Goal: Task Accomplishment & Management: Manage account settings

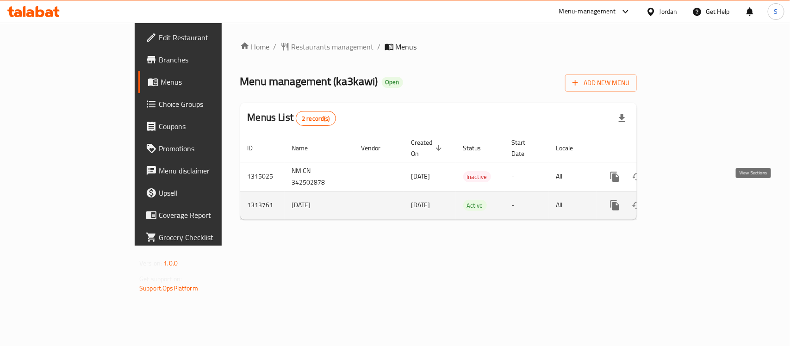
click at [693, 194] on link "enhanced table" at bounding box center [682, 205] width 22 height 22
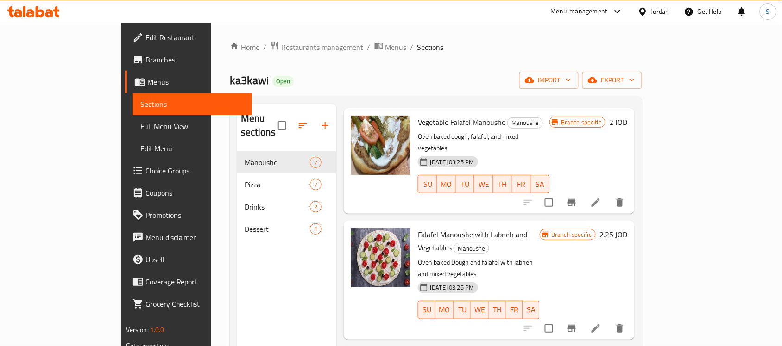
scroll to position [58, 0]
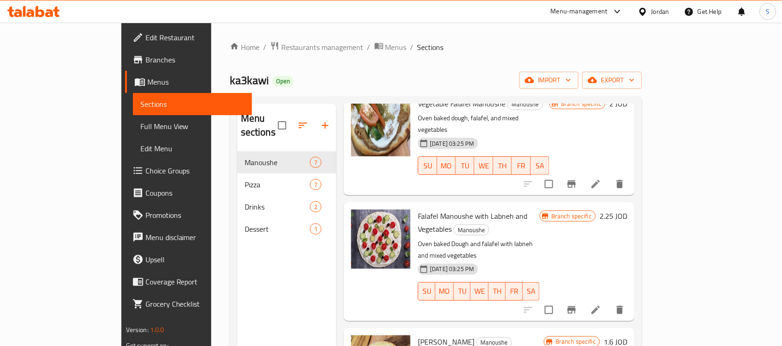
click at [140, 103] on span "Sections" at bounding box center [192, 104] width 104 height 11
click at [133, 156] on link "Edit Menu" at bounding box center [192, 149] width 119 height 22
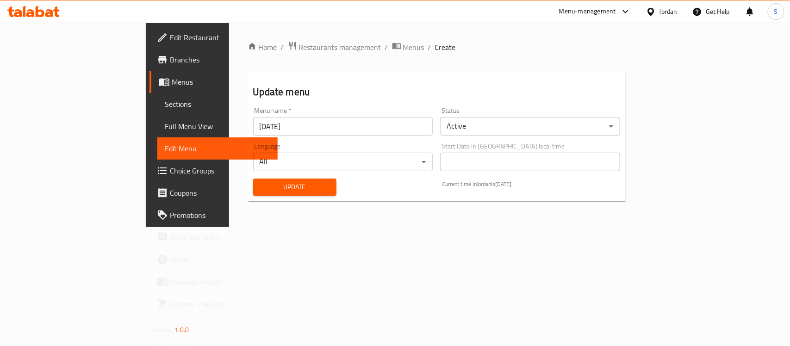
click at [170, 170] on span "Choice Groups" at bounding box center [220, 170] width 100 height 11
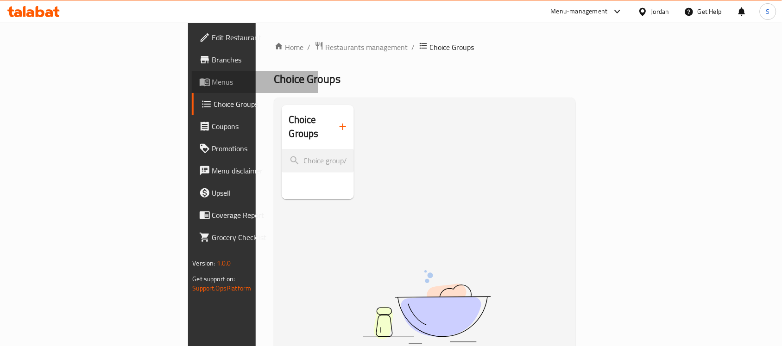
click at [212, 80] on span "Menus" at bounding box center [261, 81] width 99 height 11
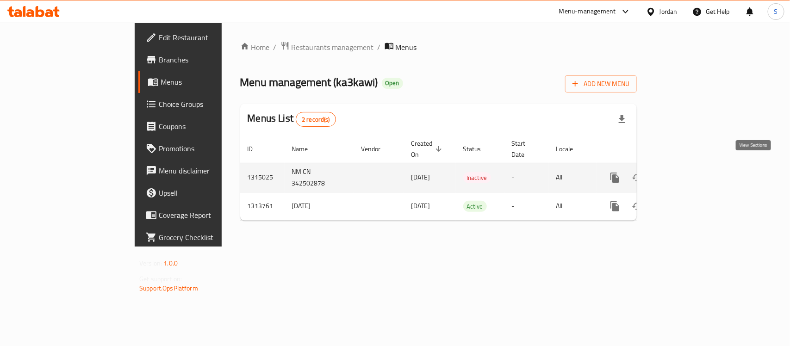
click at [693, 169] on link "enhanced table" at bounding box center [682, 178] width 22 height 22
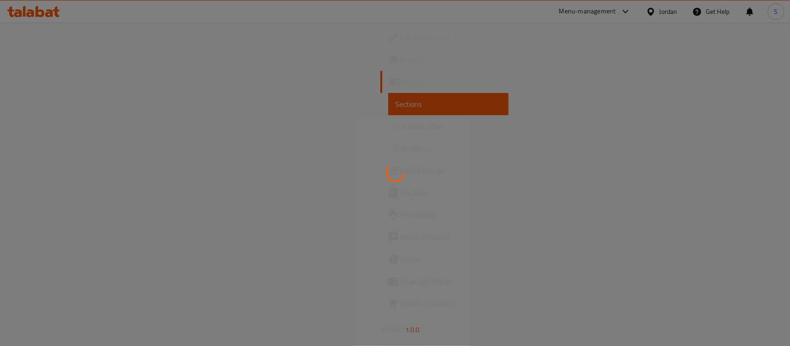
click at [756, 156] on div at bounding box center [395, 173] width 790 height 346
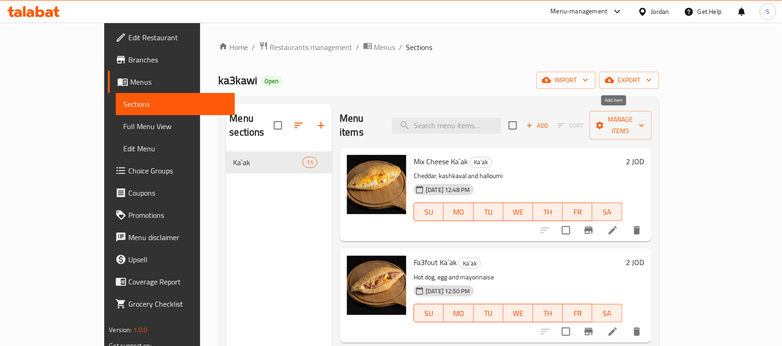
click at [550, 120] on span "Add" at bounding box center [537, 125] width 25 height 11
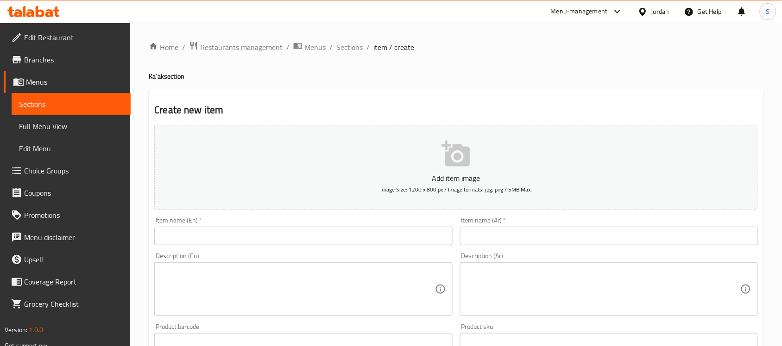
click at [419, 239] on input "text" at bounding box center [303, 236] width 298 height 19
paste input "778560"
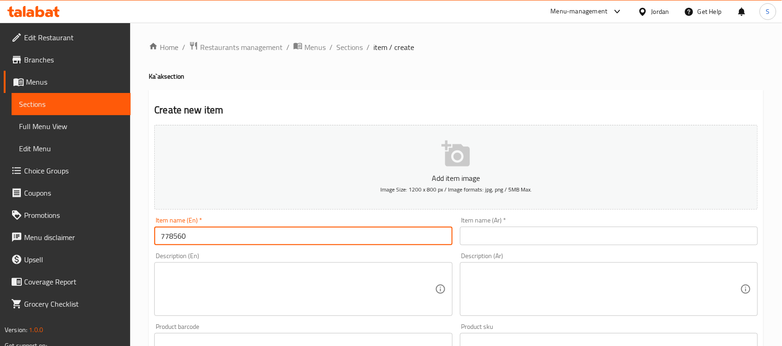
drag, startPoint x: 232, startPoint y: 235, endPoint x: 122, endPoint y: 238, distance: 110.7
click at [104, 238] on div "Edit Restaurant Branches Menus Sections Full Menu View Edit Menu Choice Groups …" at bounding box center [391, 339] width 782 height 632
paste input "T"
drag, startPoint x: 230, startPoint y: 231, endPoint x: 134, endPoint y: 238, distance: 96.1
click at [135, 238] on div "Home / Restaurants management / Menus / Sections / item / create Ka`ak section …" at bounding box center [456, 339] width 652 height 632
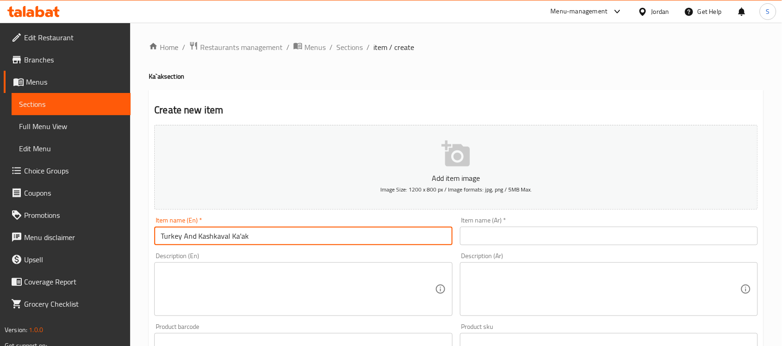
type input "Turkey And Kashkaval Ka'ak"
click at [501, 243] on input "text" at bounding box center [609, 236] width 298 height 19
click at [120, 230] on div "Edit Restaurant Branches Menus Sections Full Menu View Edit Menu Choice Groups …" at bounding box center [391, 344] width 782 height 642
click at [513, 230] on input "text" at bounding box center [609, 236] width 298 height 19
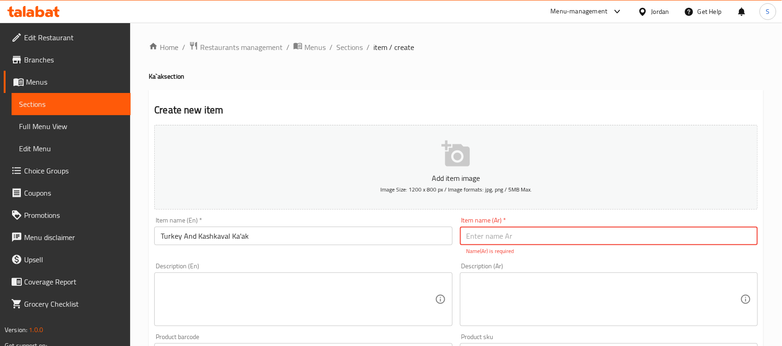
paste input "كعك بالتركي والجبنة الكشكفال"
click at [531, 263] on div "Description (Ar) Description (Ar)" at bounding box center [609, 294] width 298 height 63
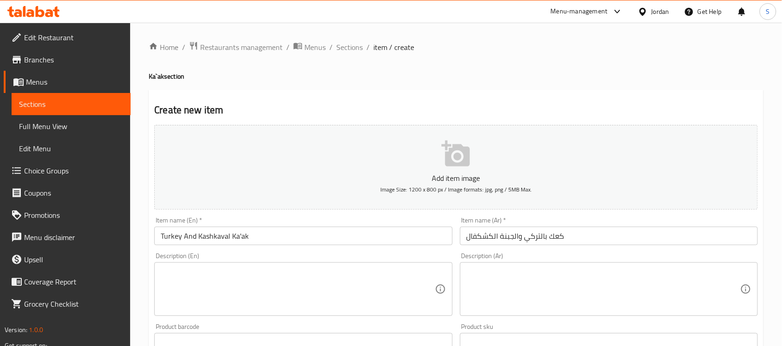
click at [320, 274] on textarea at bounding box center [298, 290] width 274 height 44
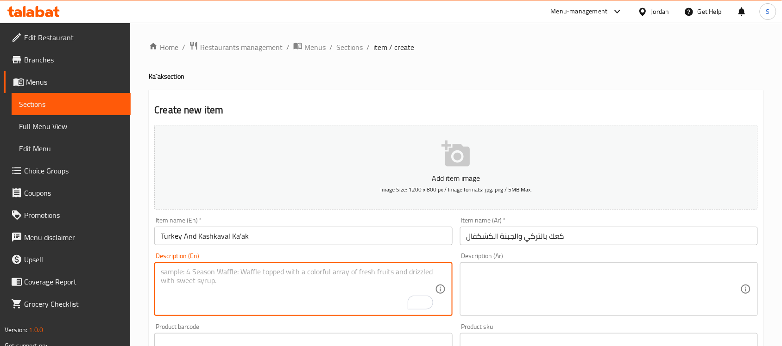
click at [466, 238] on input "كعك بالتركي والجبنة الكشكفال" at bounding box center [609, 236] width 298 height 19
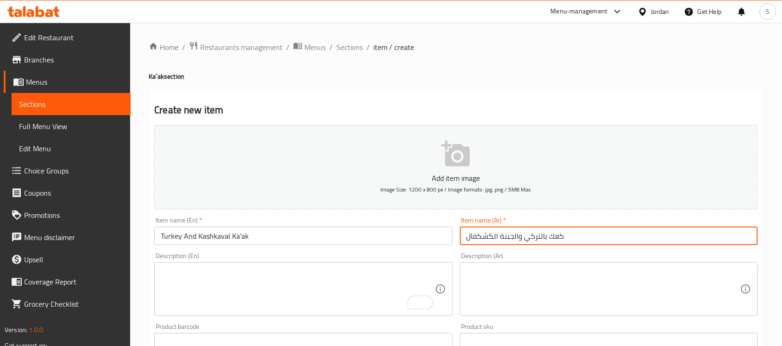
click at [624, 239] on input "كعك بالتركي والجبنة الكشكفال" at bounding box center [609, 236] width 298 height 19
type input "كعك بالتركي والجبنة القشقوان"
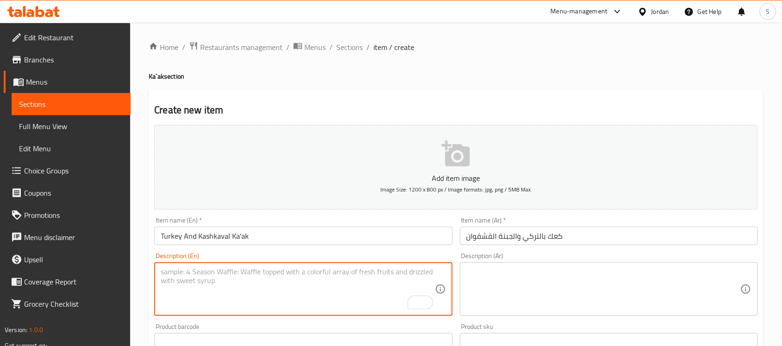
click at [283, 279] on textarea "To enrich screen reader interactions, please activate Accessibility in Grammarl…" at bounding box center [298, 290] width 274 height 44
paste textarea "كعك بالتركي والجبنة الكشكفال"
drag, startPoint x: 277, startPoint y: 278, endPoint x: 31, endPoint y: 276, distance: 245.9
click at [31, 276] on div "Edit Restaurant Branches Menus Sections Full Menu View Edit Menu Choice Groups …" at bounding box center [391, 339] width 782 height 632
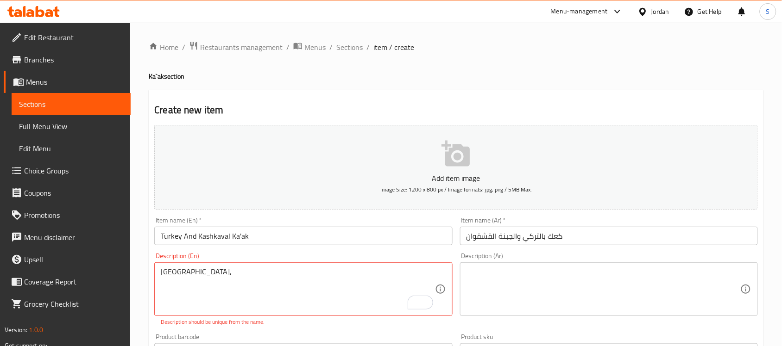
click at [275, 286] on textarea "Turkey," at bounding box center [298, 290] width 274 height 44
click at [276, 285] on textarea "Turkey," at bounding box center [298, 290] width 274 height 44
paste textarea "كعك بالتركي والجبنة الكشكفال"
click at [269, 276] on textarea "Turkey," at bounding box center [298, 290] width 274 height 44
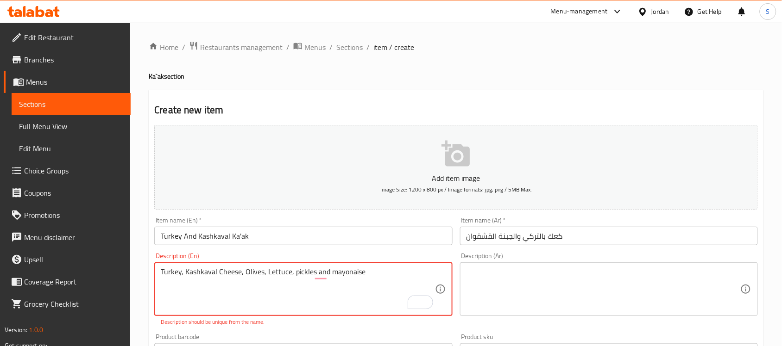
click at [360, 274] on textarea "Turkey, Kashkaval Cheese, Olives, Lettuce, pickles and mayonaise" at bounding box center [298, 290] width 274 height 44
type textarea "Turkey, Kashkaval Cheese, Olives, Lettuce, pickles and mayonaise"
click at [551, 282] on textarea at bounding box center [603, 290] width 274 height 44
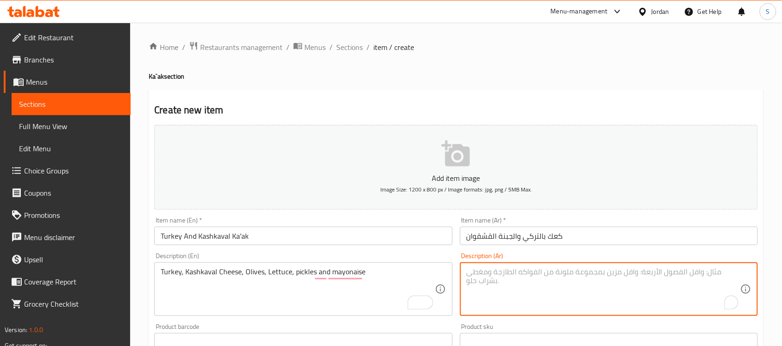
paste textarea "تركي، جبنة كشكفال، زيتون، خس، مخلل ومايونيز"
drag, startPoint x: 573, startPoint y: 272, endPoint x: 565, endPoint y: 275, distance: 7.9
click at [554, 278] on textarea "تركي، جبنة كشكفال، زيتون، خس، مخلل ومايونيز" at bounding box center [603, 290] width 274 height 44
drag, startPoint x: 576, startPoint y: 272, endPoint x: 550, endPoint y: 277, distance: 26.9
click at [552, 276] on textarea "تركي، جبنة كشكفال، زيتون، خس، مخلل ومايونيز" at bounding box center [603, 290] width 274 height 44
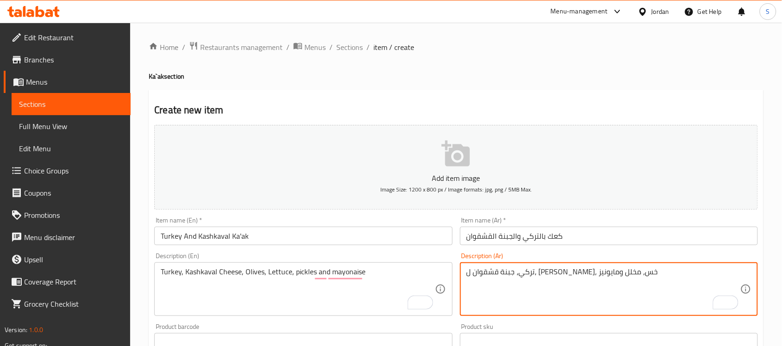
click at [550, 276] on textarea "تركي، جبنة قشقوان ل، زيتون، خس، مخلل ومايونيز" at bounding box center [603, 290] width 274 height 44
click at [683, 276] on textarea "تركي، جبنة قشقوان، زيتون، خس، مخلل ومايونيز" at bounding box center [603, 290] width 274 height 44
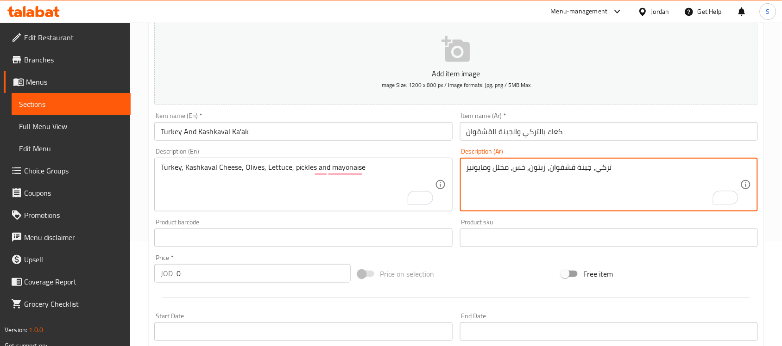
scroll to position [116, 0]
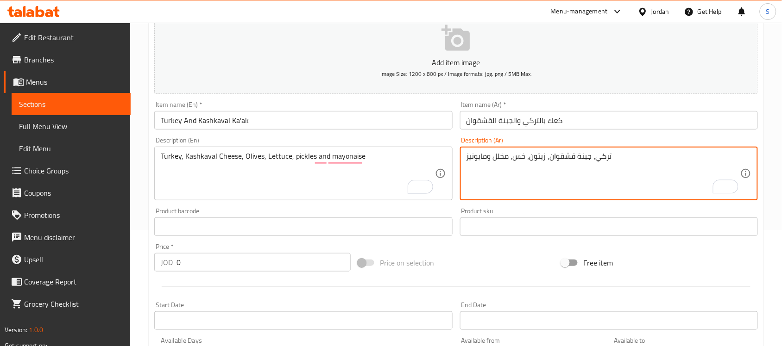
type textarea "تركي، جبنة قشقوان، زيتون، خس، مخلل ومايونيز"
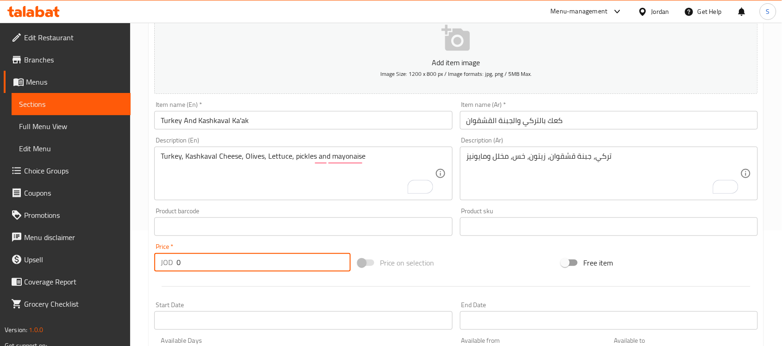
drag, startPoint x: 200, startPoint y: 257, endPoint x: 140, endPoint y: 272, distance: 62.0
click at [140, 272] on div "Home / Restaurants management / Menus / Sections / item / create Ka`ak section …" at bounding box center [456, 223] width 652 height 632
type input "2"
click at [271, 112] on input "Turkey And Kashkaval Ka'ak" at bounding box center [303, 120] width 298 height 19
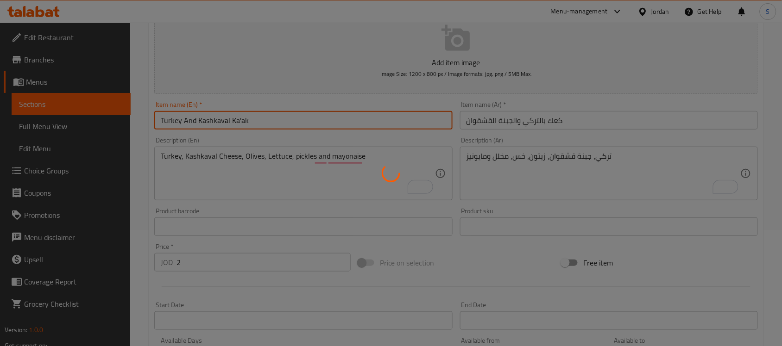
type input "0"
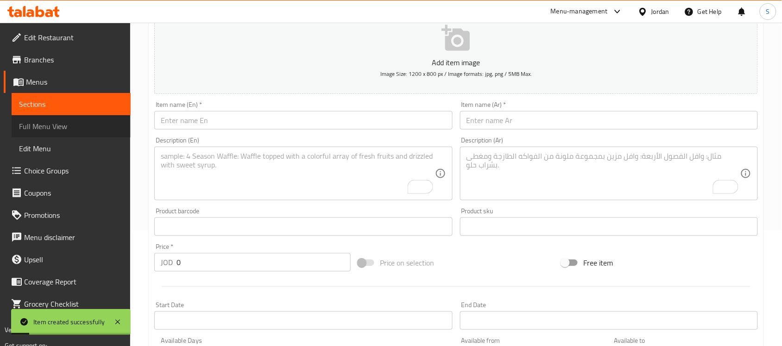
click at [43, 125] on span "Full Menu View" at bounding box center [71, 126] width 104 height 11
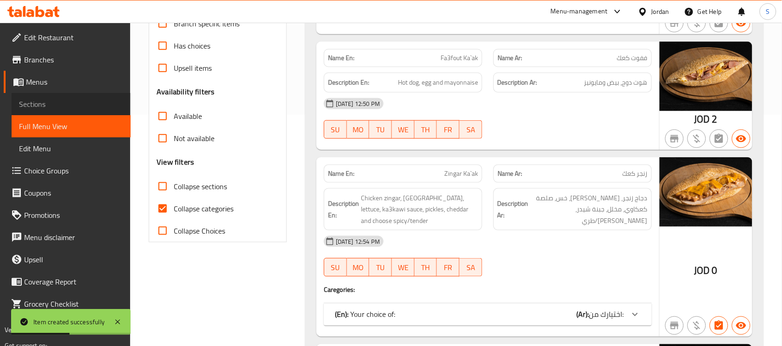
click at [49, 102] on span "Sections" at bounding box center [71, 104] width 104 height 11
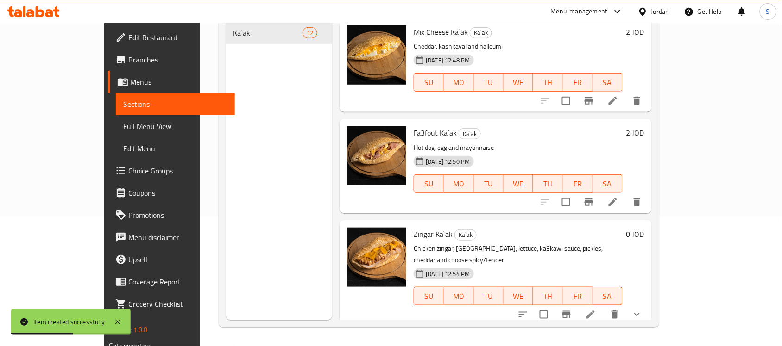
scroll to position [130, 0]
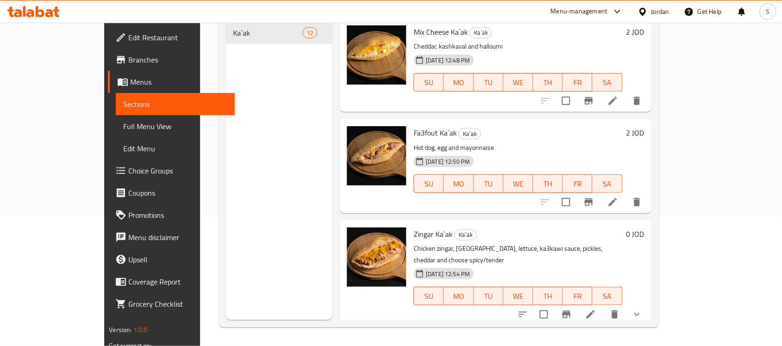
click at [116, 96] on link "Sections" at bounding box center [175, 104] width 119 height 22
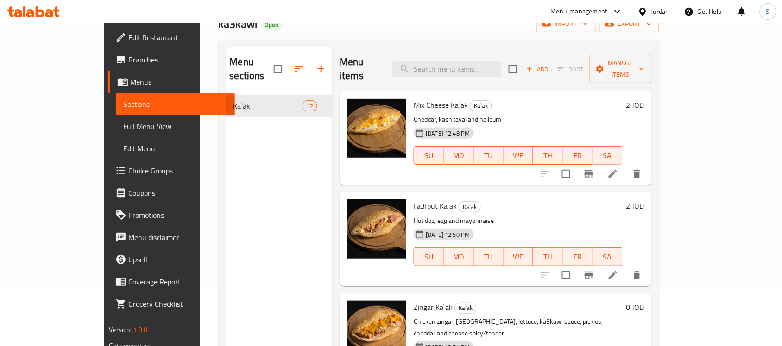
scroll to position [0, 0]
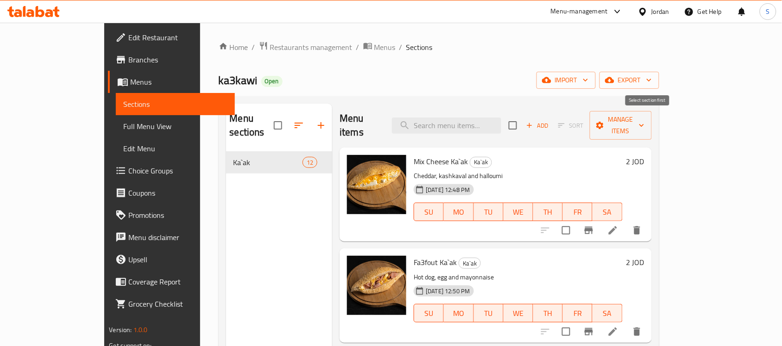
click at [589, 119] on span "Sort" at bounding box center [571, 126] width 38 height 14
drag, startPoint x: 637, startPoint y: 120, endPoint x: 626, endPoint y: 132, distance: 16.4
click at [589, 120] on span "Sort" at bounding box center [571, 126] width 38 height 14
click at [586, 121] on span "Sort" at bounding box center [565, 126] width 40 height 14
click at [586, 125] on span "Sort" at bounding box center [565, 126] width 40 height 14
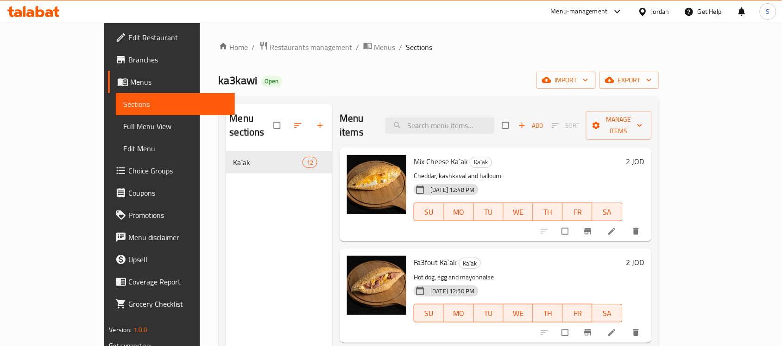
click at [123, 126] on span "Full Menu View" at bounding box center [175, 126] width 104 height 11
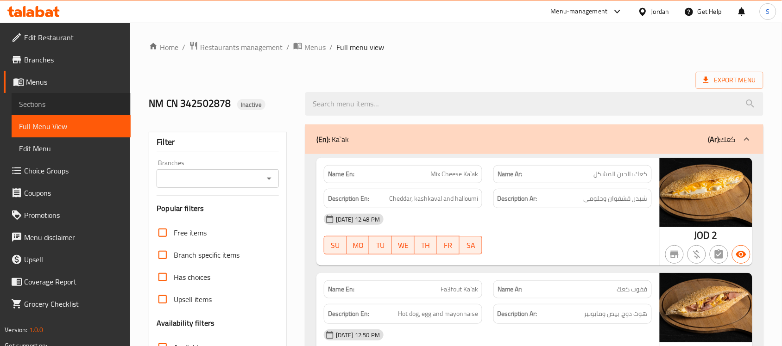
click at [49, 106] on span "Sections" at bounding box center [71, 104] width 104 height 11
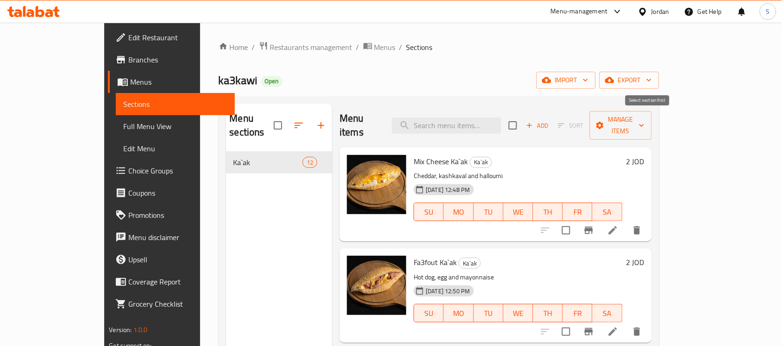
click at [589, 119] on span "Sort" at bounding box center [571, 126] width 38 height 14
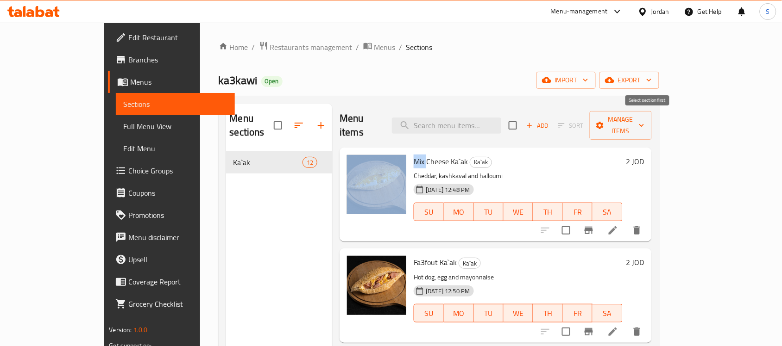
click at [589, 119] on span "Sort" at bounding box center [571, 126] width 38 height 14
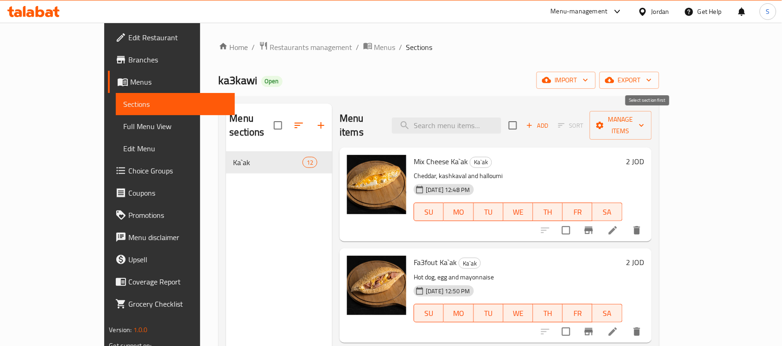
click at [589, 119] on span "Sort" at bounding box center [571, 126] width 38 height 14
drag, startPoint x: 246, startPoint y: 161, endPoint x: 246, endPoint y: 157, distance: 4.7
click at [246, 160] on nav "Ka`ak 12" at bounding box center [279, 163] width 107 height 30
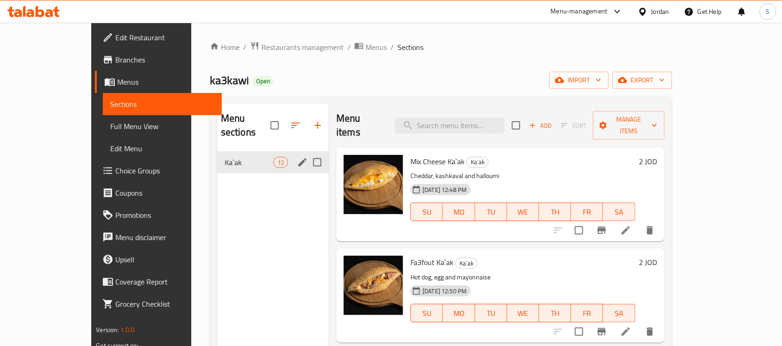
click at [246, 157] on div "Ka`ak 12" at bounding box center [273, 162] width 112 height 22
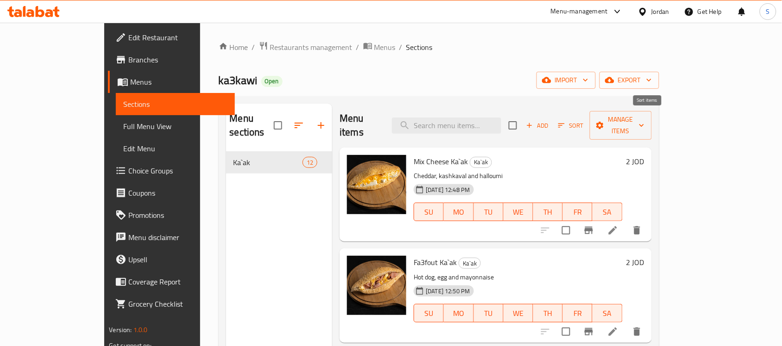
click at [565, 121] on icon "button" at bounding box center [561, 125] width 8 height 8
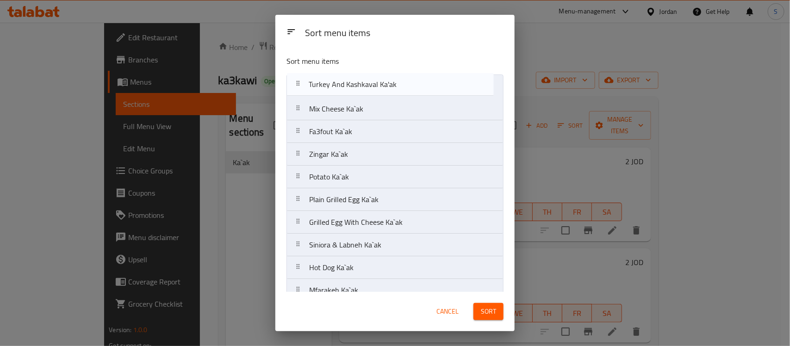
drag, startPoint x: 378, startPoint y: 278, endPoint x: 377, endPoint y: 81, distance: 196.8
click at [377, 81] on nav "Mix Cheese Ka`ak Fa3fout Ka`ak Zingar Ka`ak Potato Ka`ak Plain Grilled Egg Ka`a…" at bounding box center [395, 211] width 217 height 273
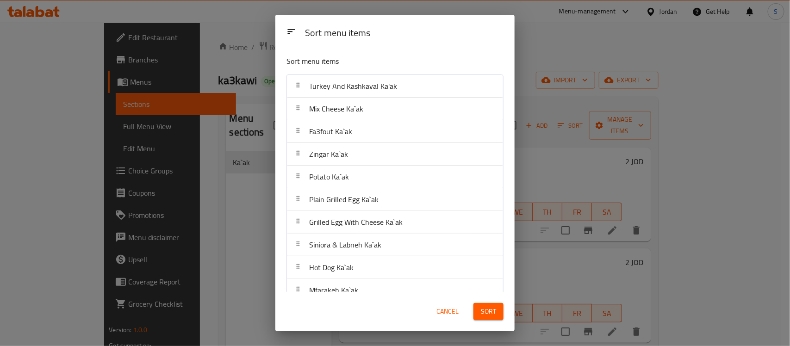
click at [485, 314] on span "Sort" at bounding box center [488, 312] width 15 height 12
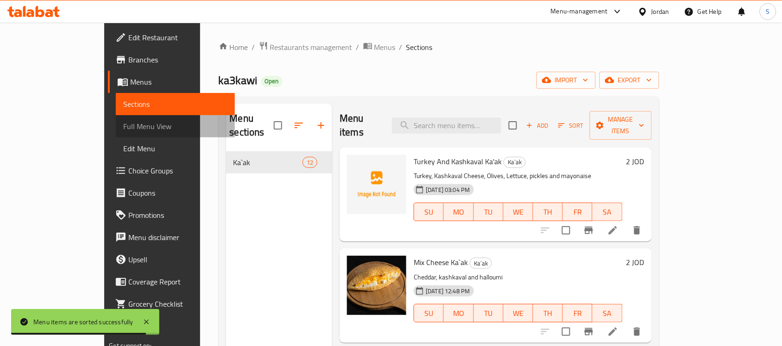
click at [123, 129] on span "Full Menu View" at bounding box center [175, 126] width 104 height 11
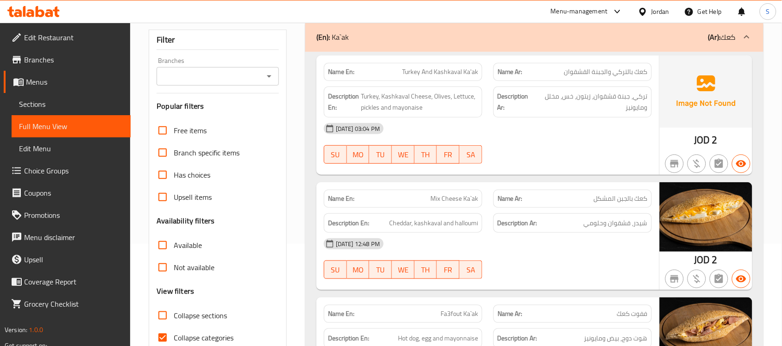
scroll to position [232, 0]
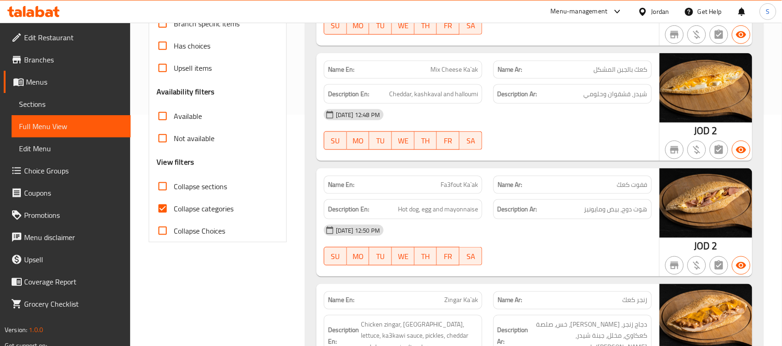
click at [173, 217] on input "Collapse categories" at bounding box center [162, 209] width 22 height 22
checkbox input "false"
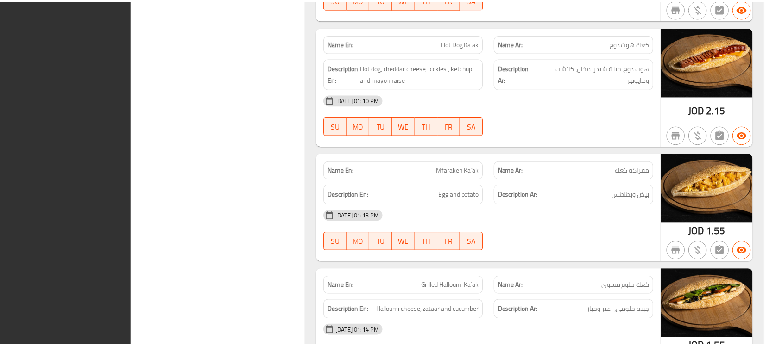
scroll to position [1465, 0]
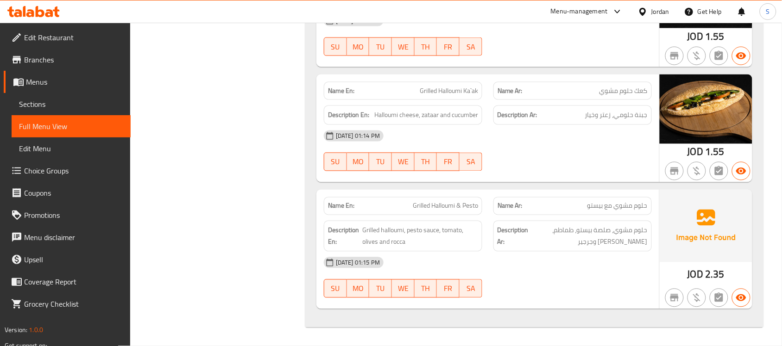
click at [665, 15] on div "Jordan" at bounding box center [660, 11] width 18 height 10
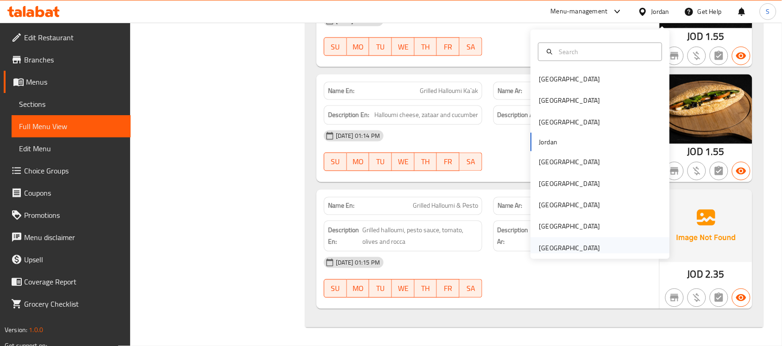
click at [581, 243] on div "[GEOGRAPHIC_DATA]" at bounding box center [569, 248] width 61 height 10
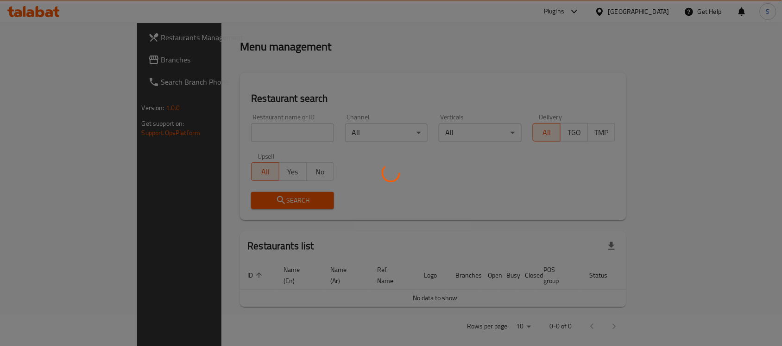
scroll to position [343, 0]
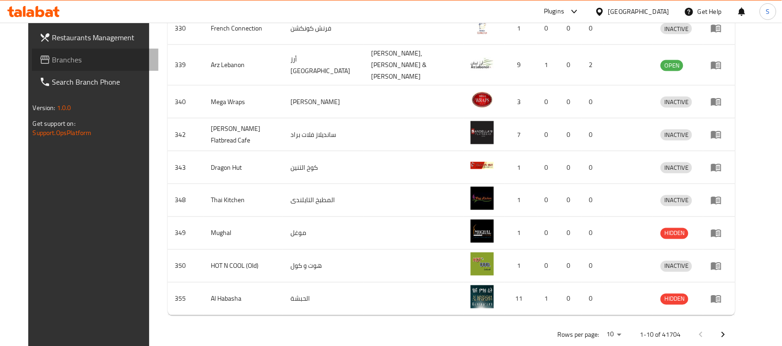
click at [52, 55] on span "Branches" at bounding box center [101, 59] width 99 height 11
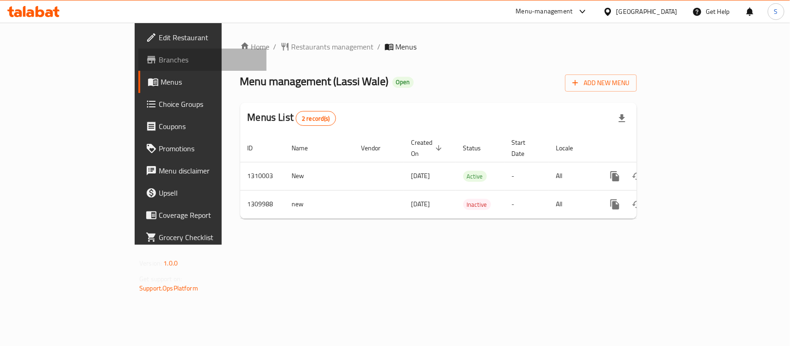
click at [159, 58] on span "Branches" at bounding box center [209, 59] width 100 height 11
